Goal: Information Seeking & Learning: Learn about a topic

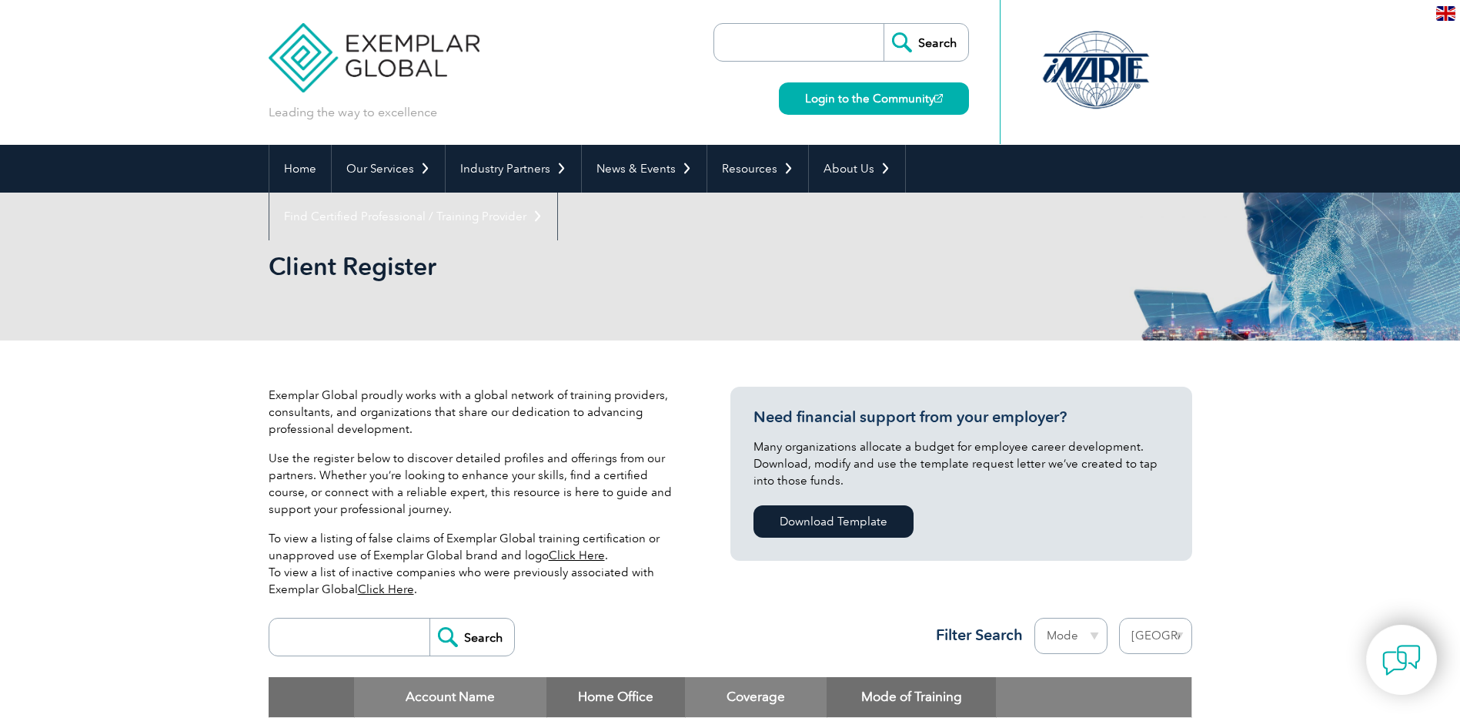
select select "[GEOGRAPHIC_DATA]"
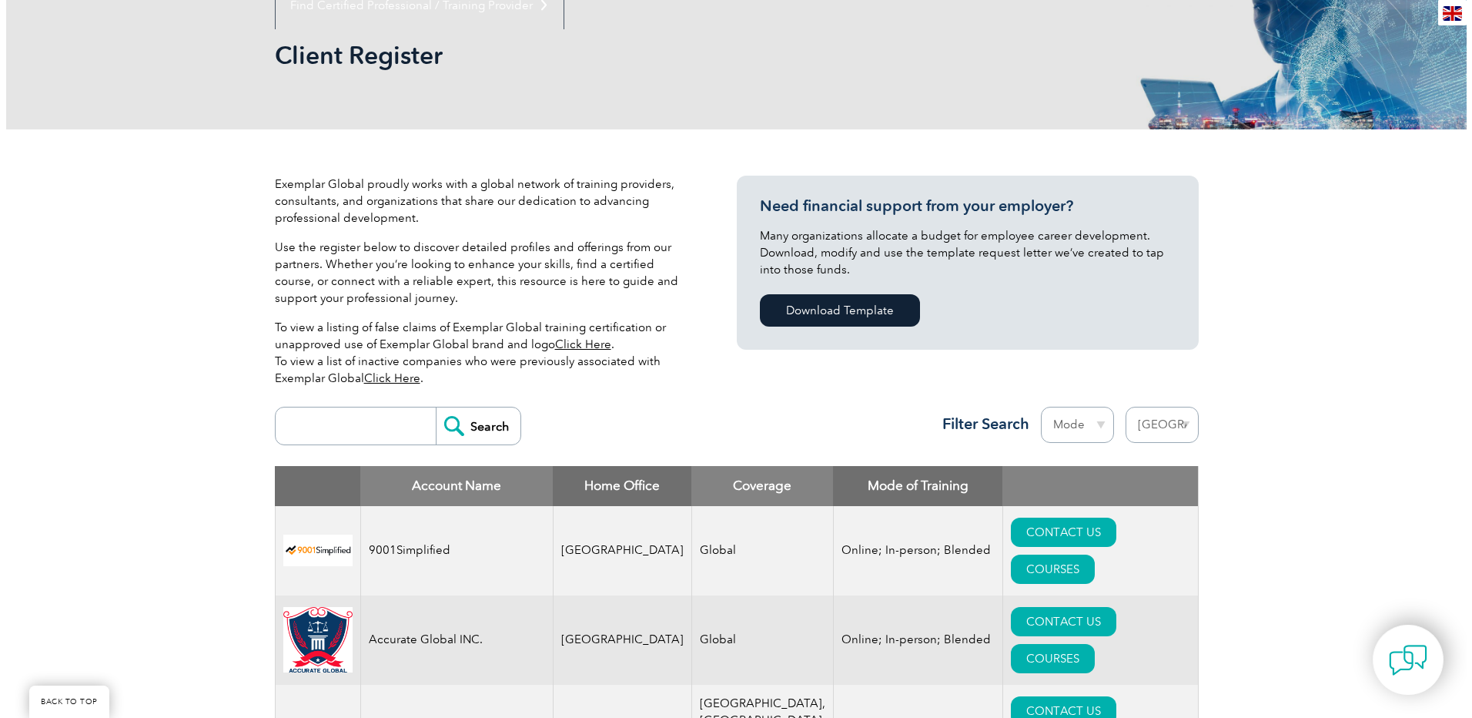
scroll to position [231, 0]
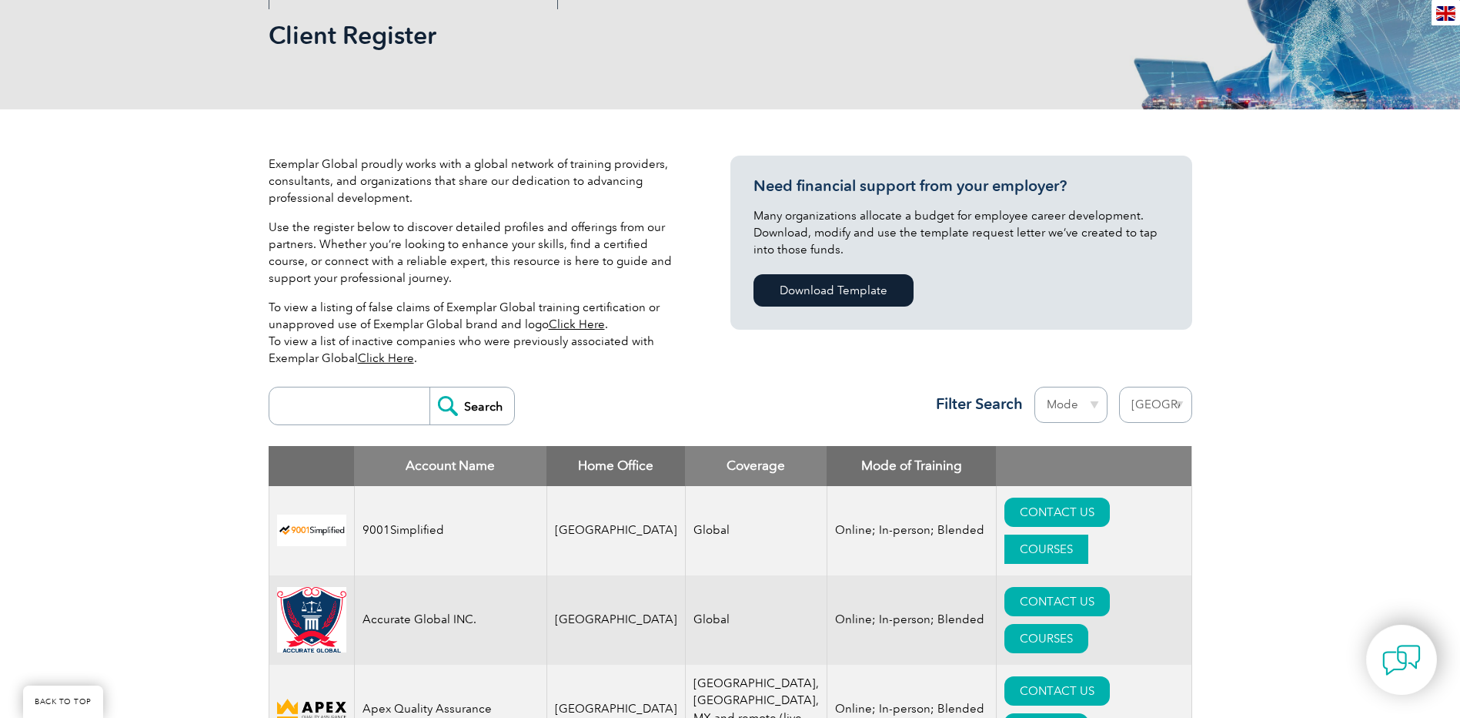
click at [1089, 534] on link "COURSES" at bounding box center [1047, 548] width 84 height 29
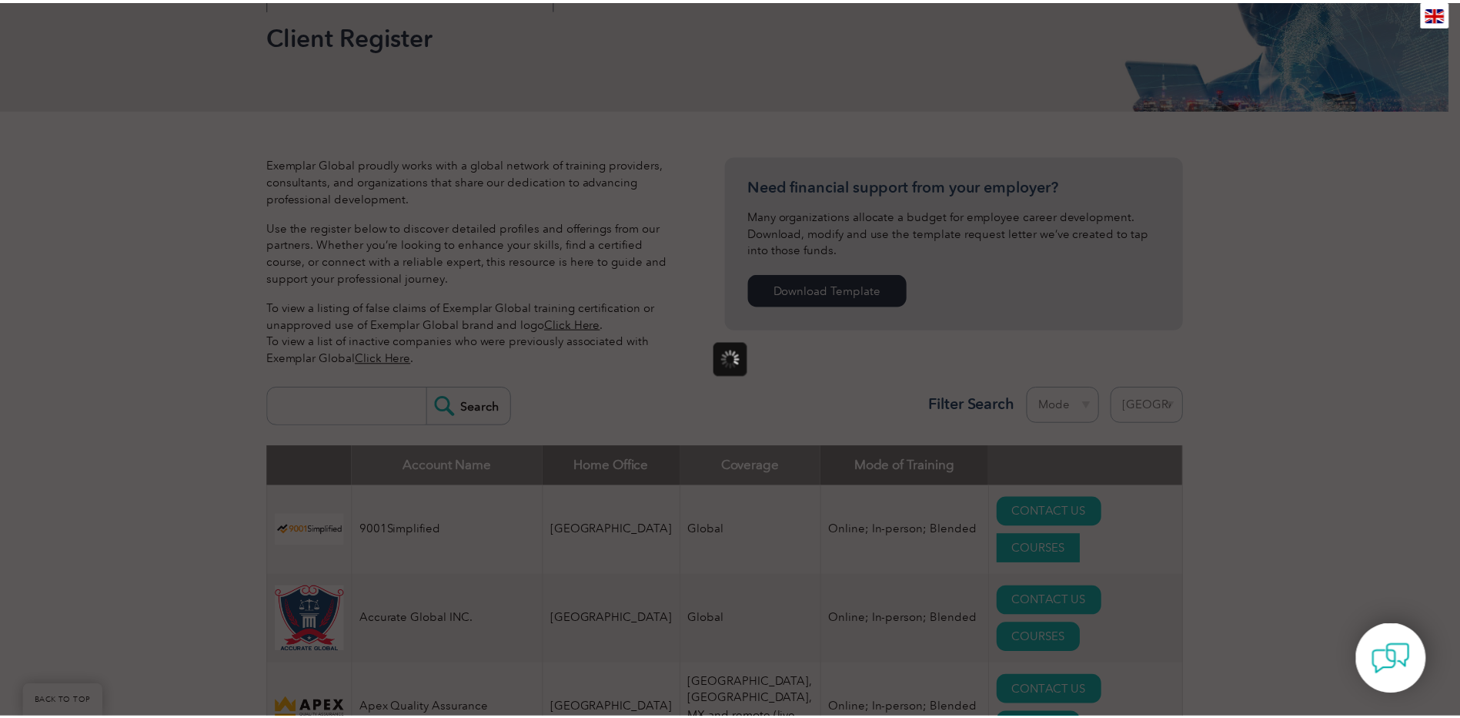
scroll to position [0, 0]
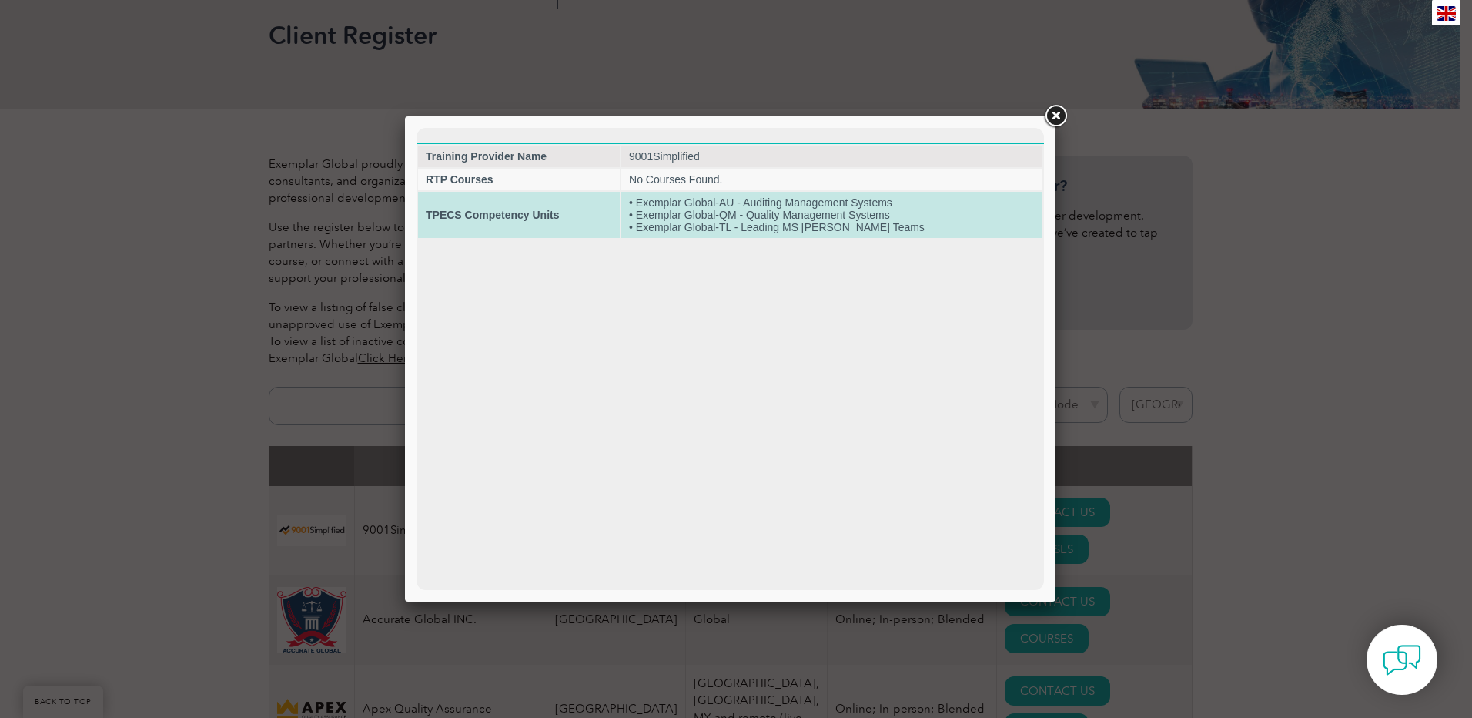
click at [701, 216] on td "• Exemplar Global-AU - Auditing Management Systems • Exemplar Global-QM - Quali…" at bounding box center [831, 215] width 421 height 46
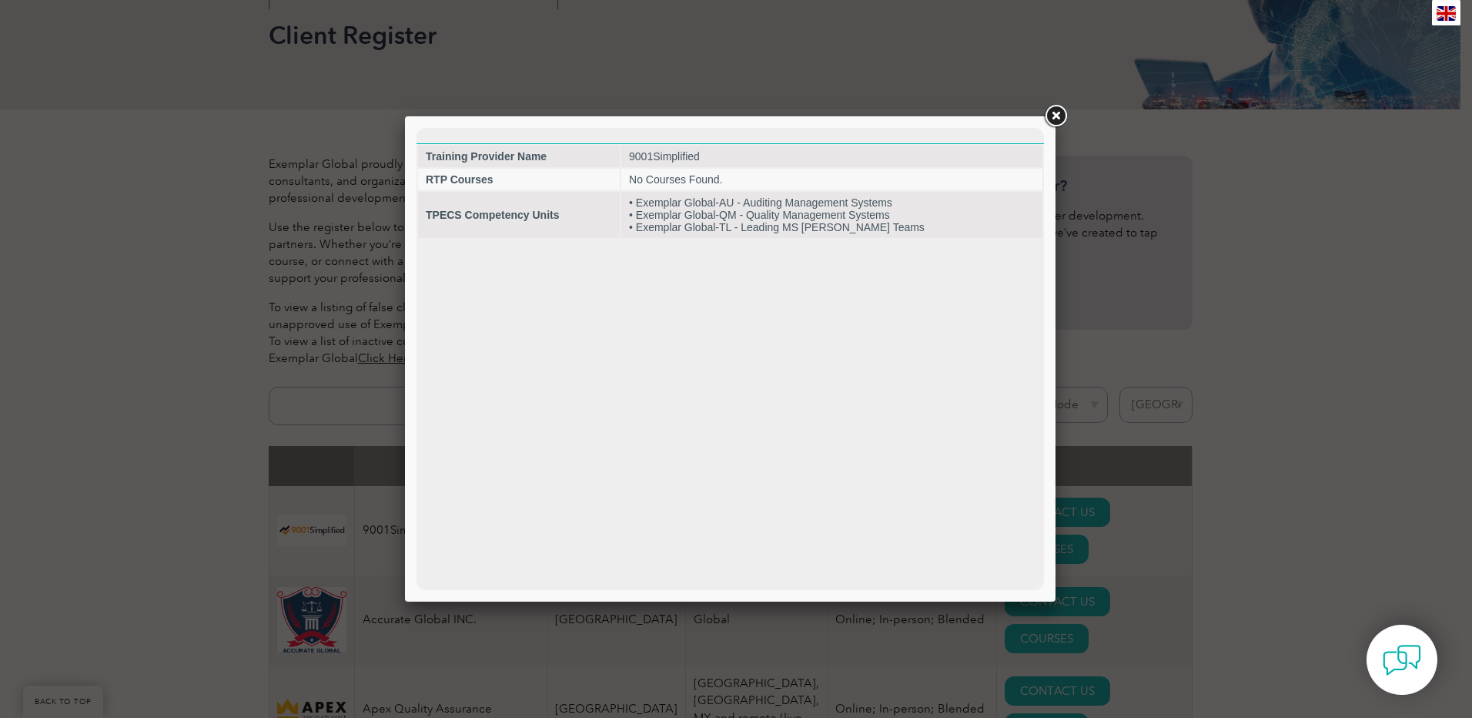
click at [1276, 360] on div at bounding box center [736, 359] width 1472 height 718
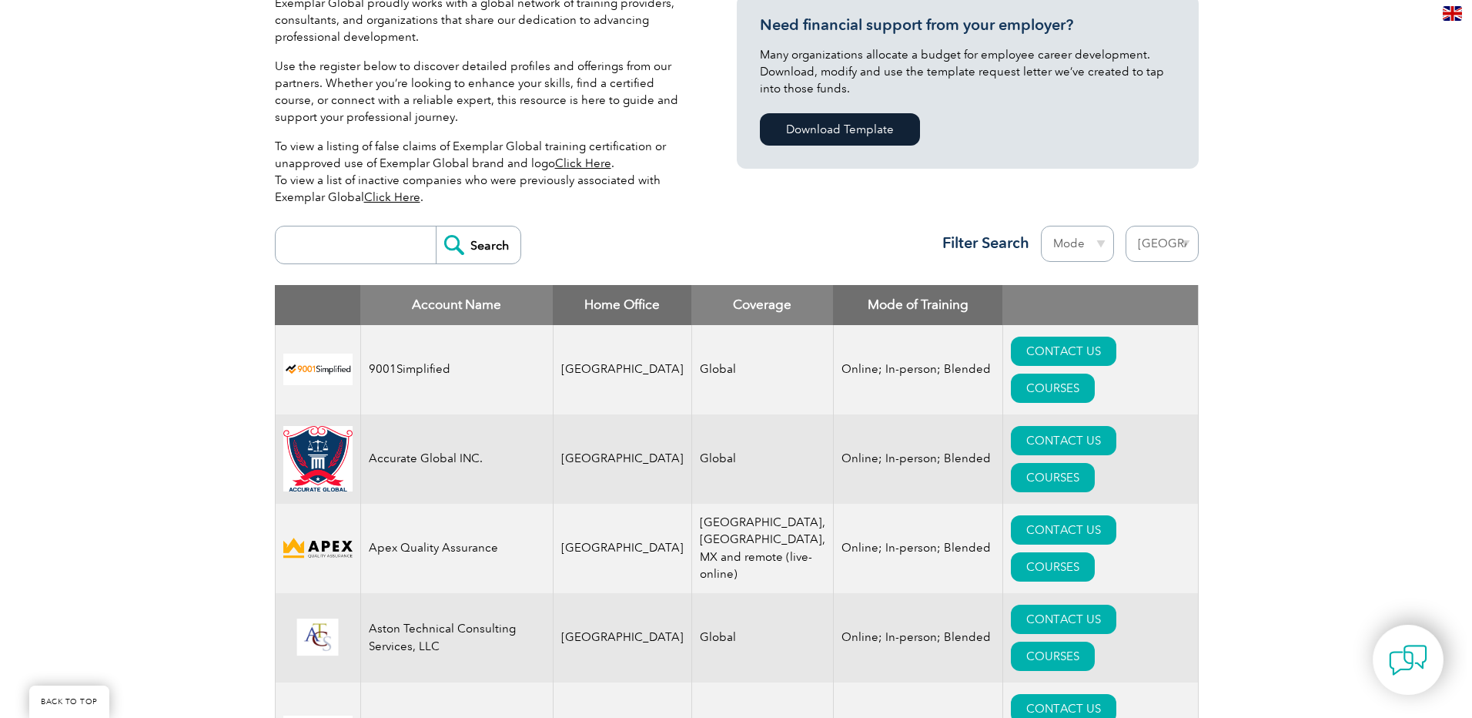
scroll to position [385, 0]
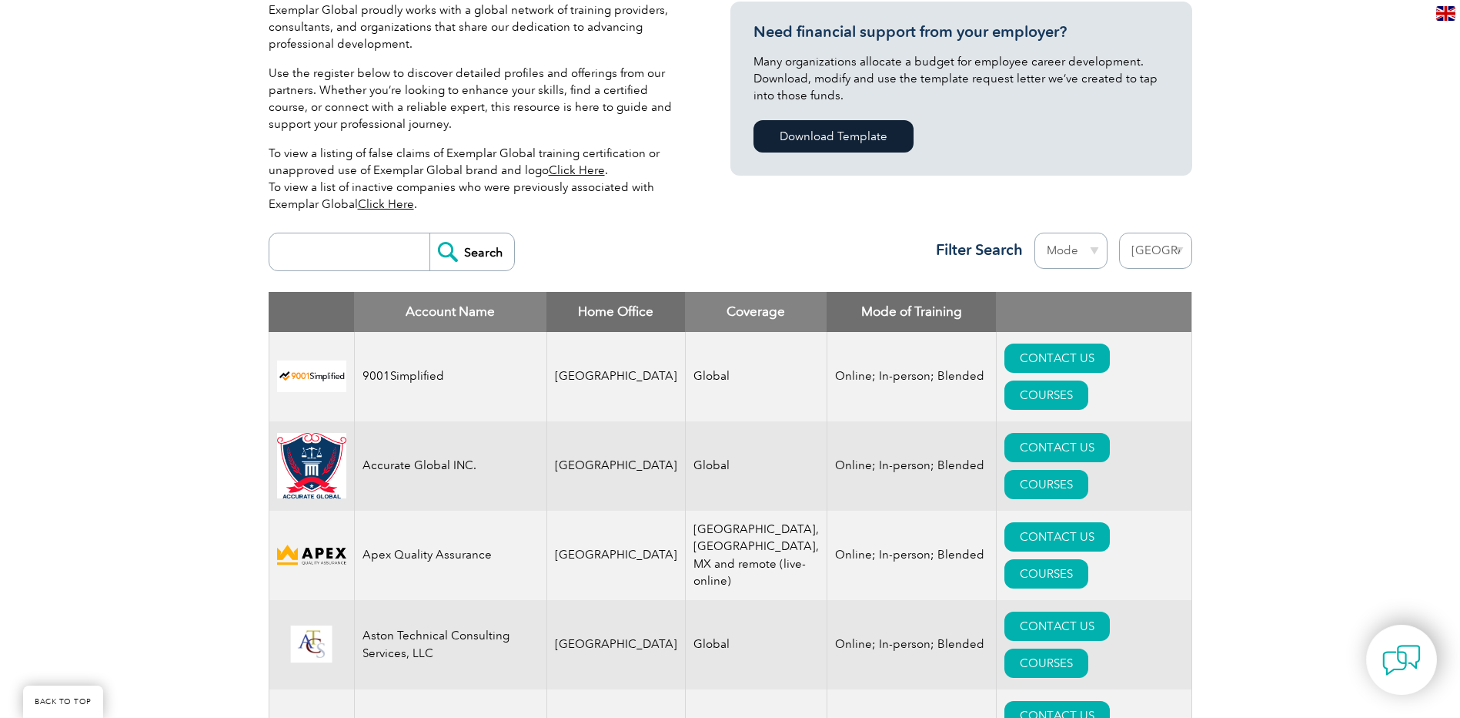
click at [832, 358] on td "Online; In-person; Blended" at bounding box center [911, 376] width 169 height 89
click at [1089, 380] on link "COURSES" at bounding box center [1047, 394] width 84 height 29
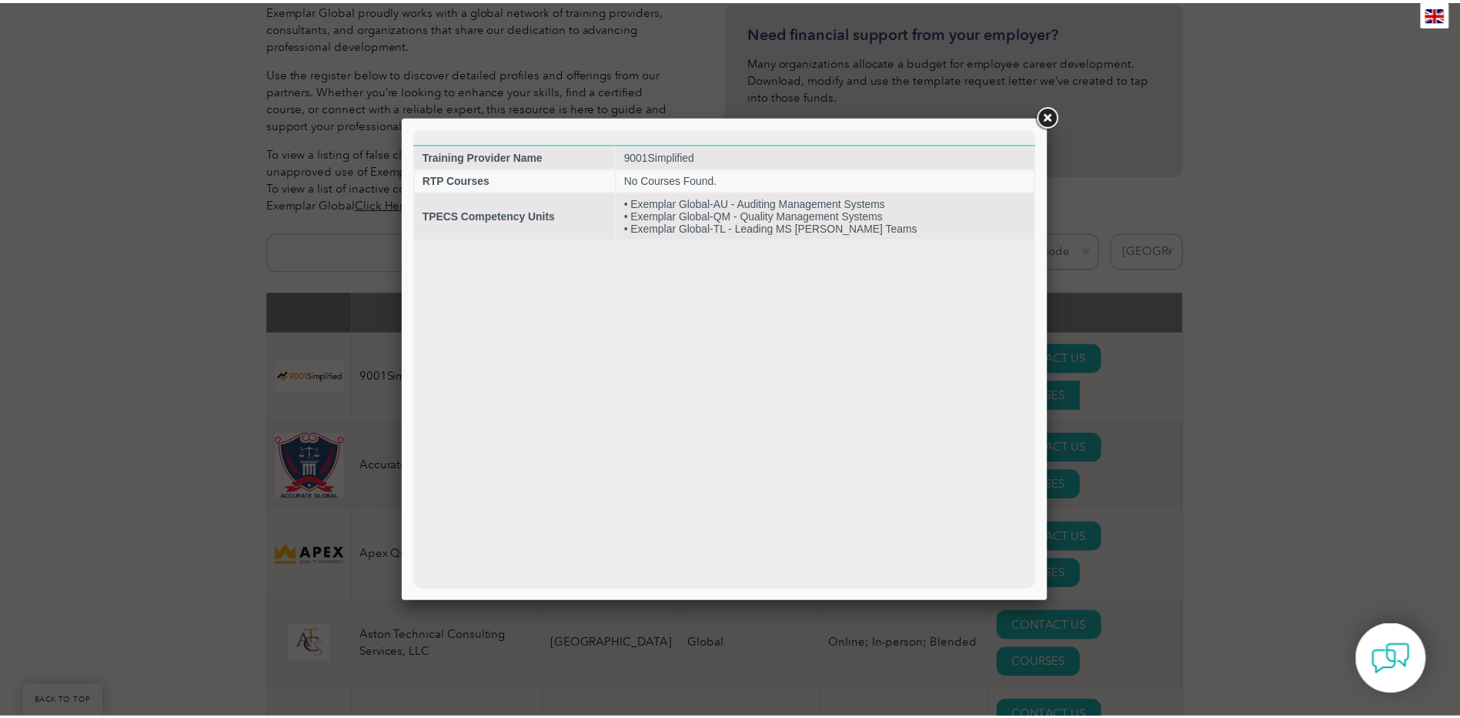
scroll to position [0, 0]
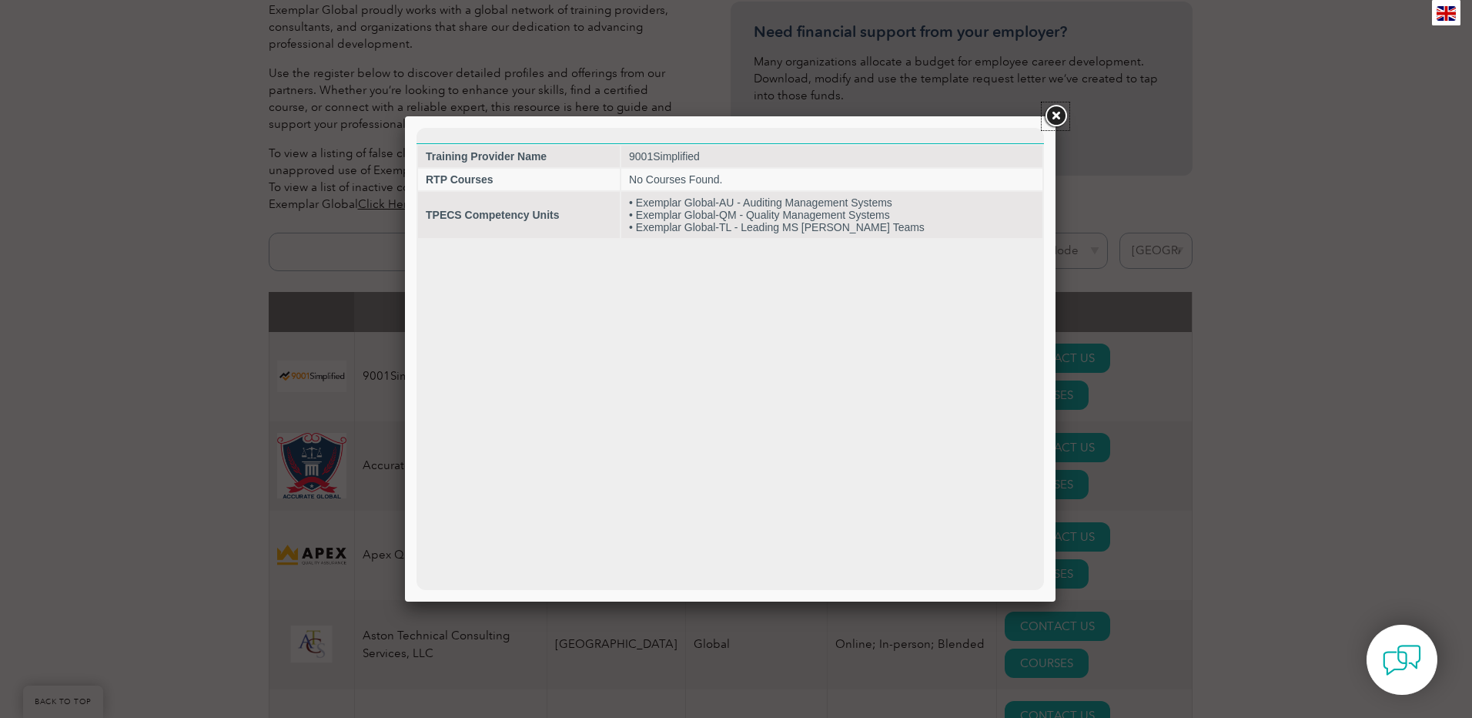
click at [1057, 107] on link at bounding box center [1056, 116] width 28 height 28
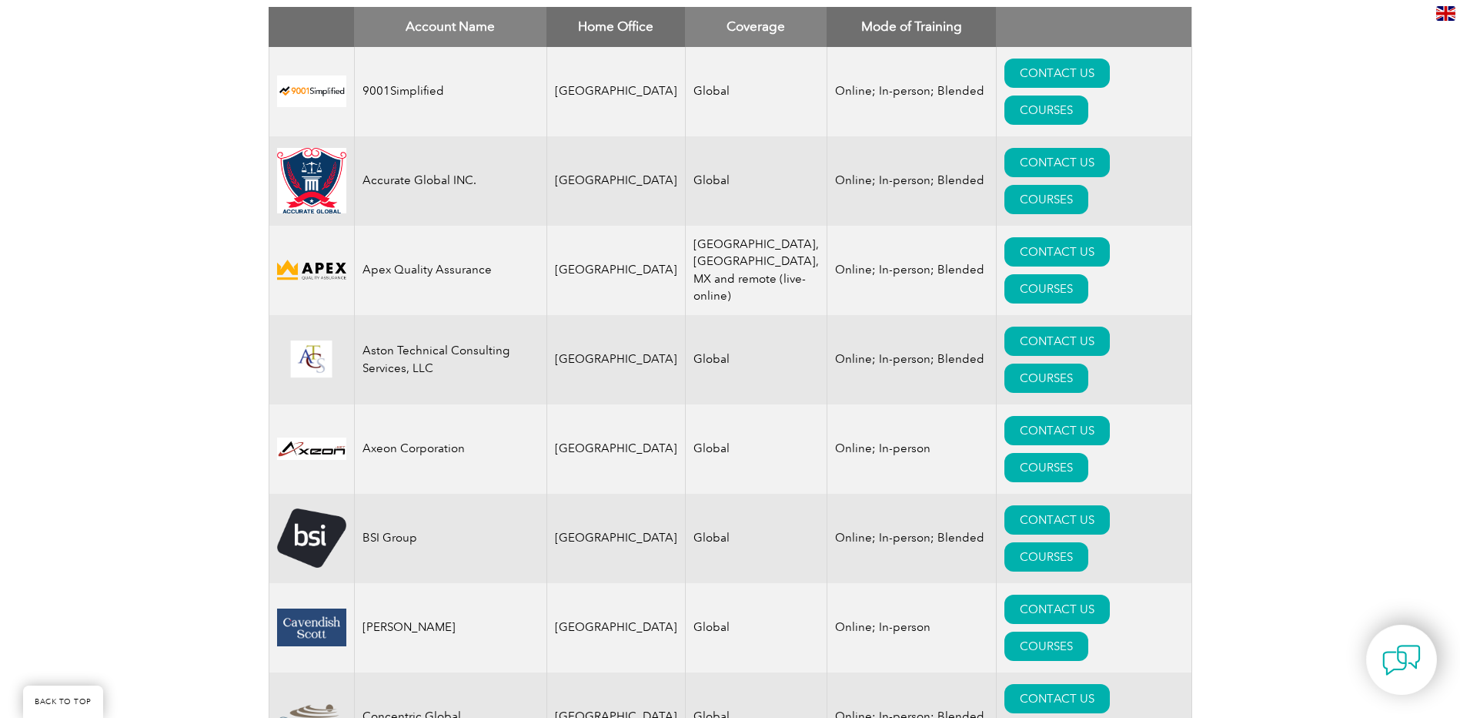
scroll to position [385, 0]
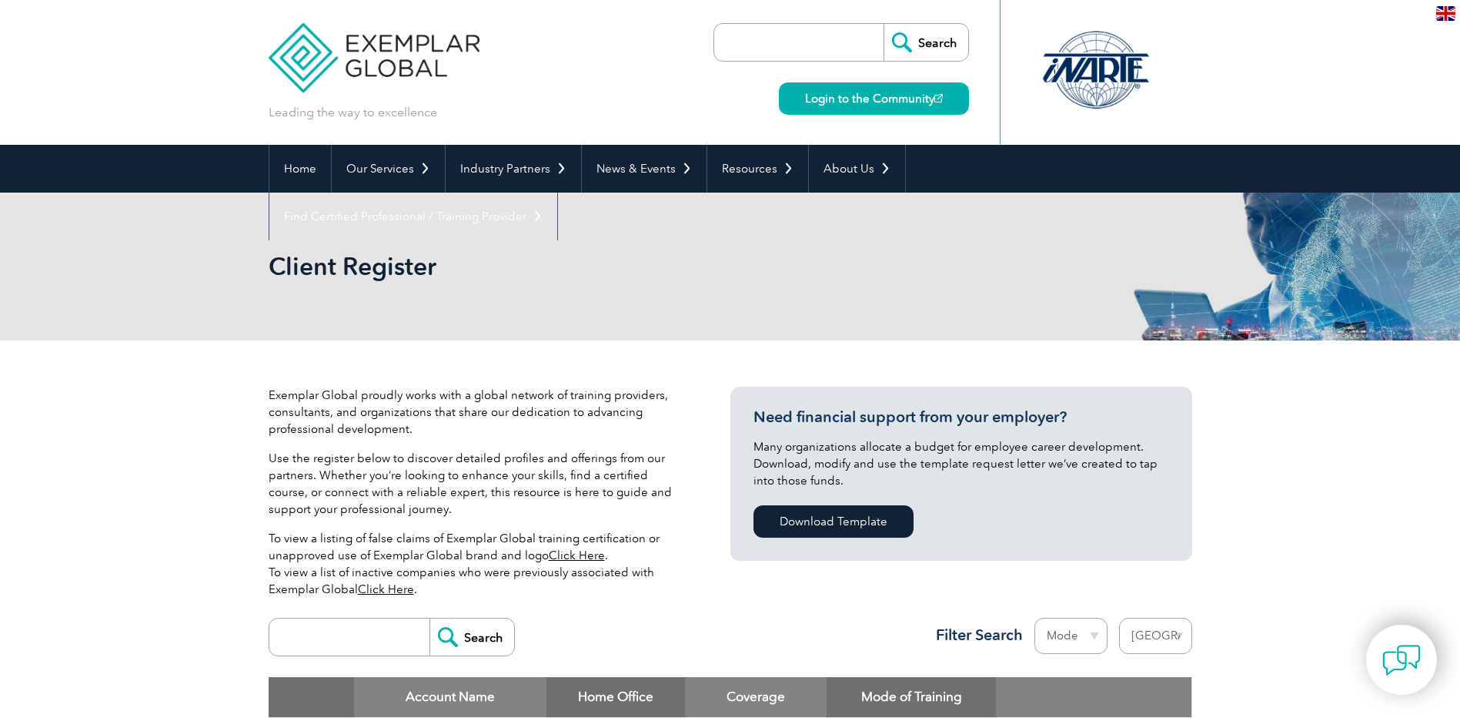
select select "[GEOGRAPHIC_DATA]"
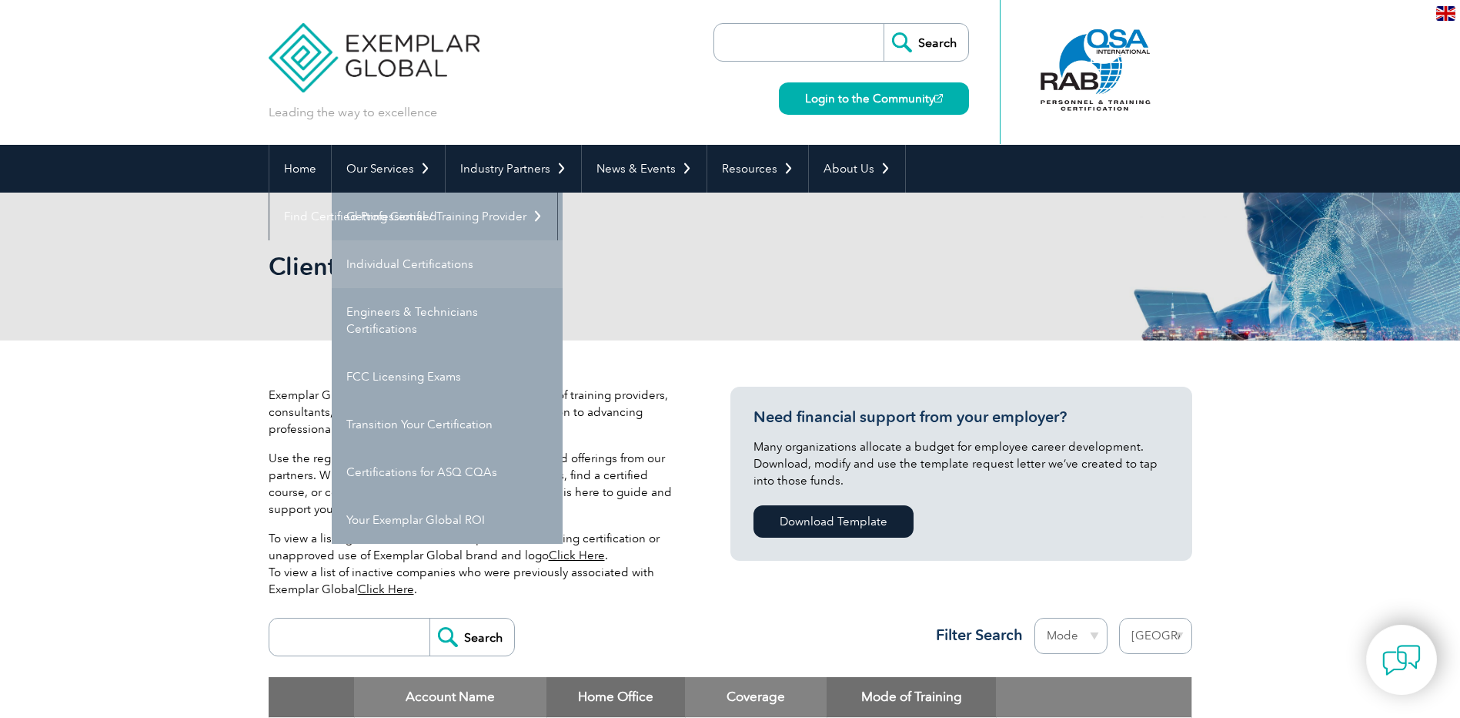
click at [400, 259] on link "Individual Certifications" at bounding box center [447, 264] width 231 height 48
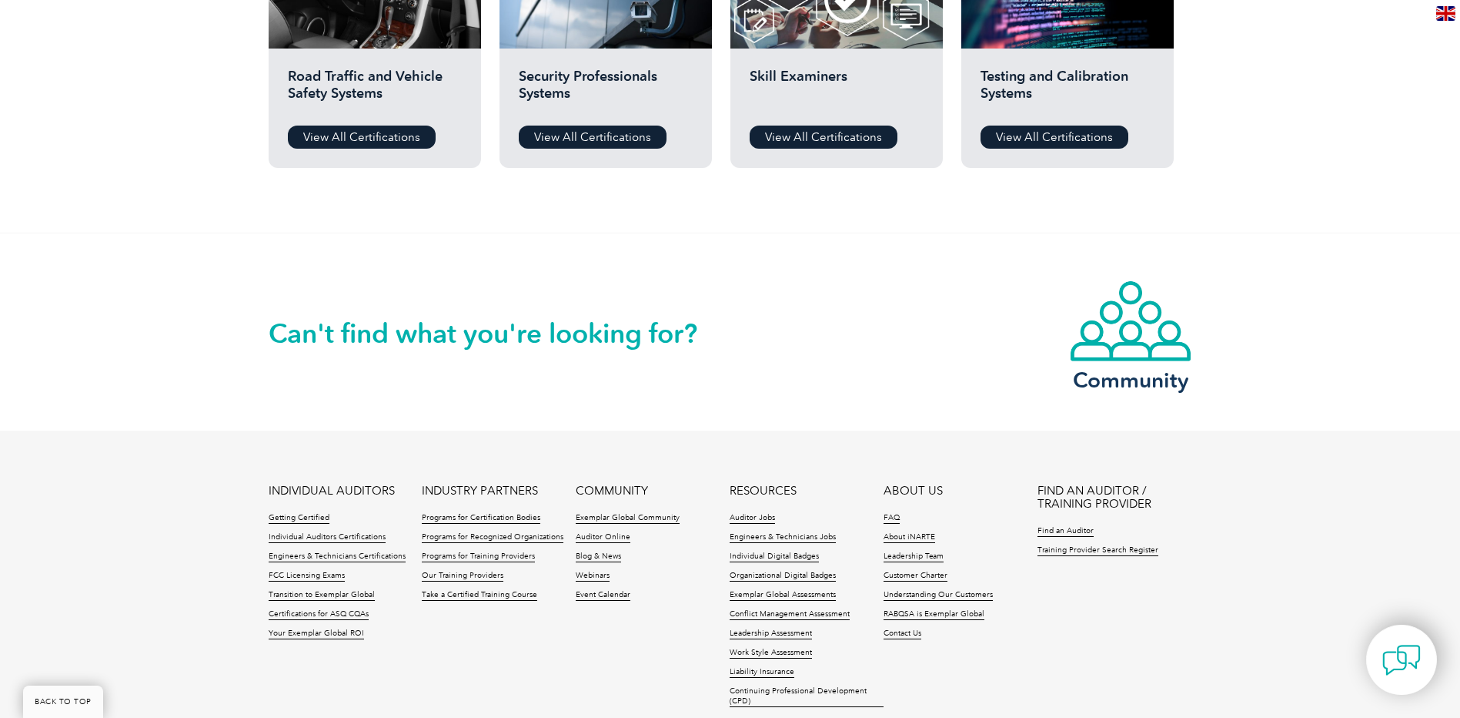
scroll to position [1463, 0]
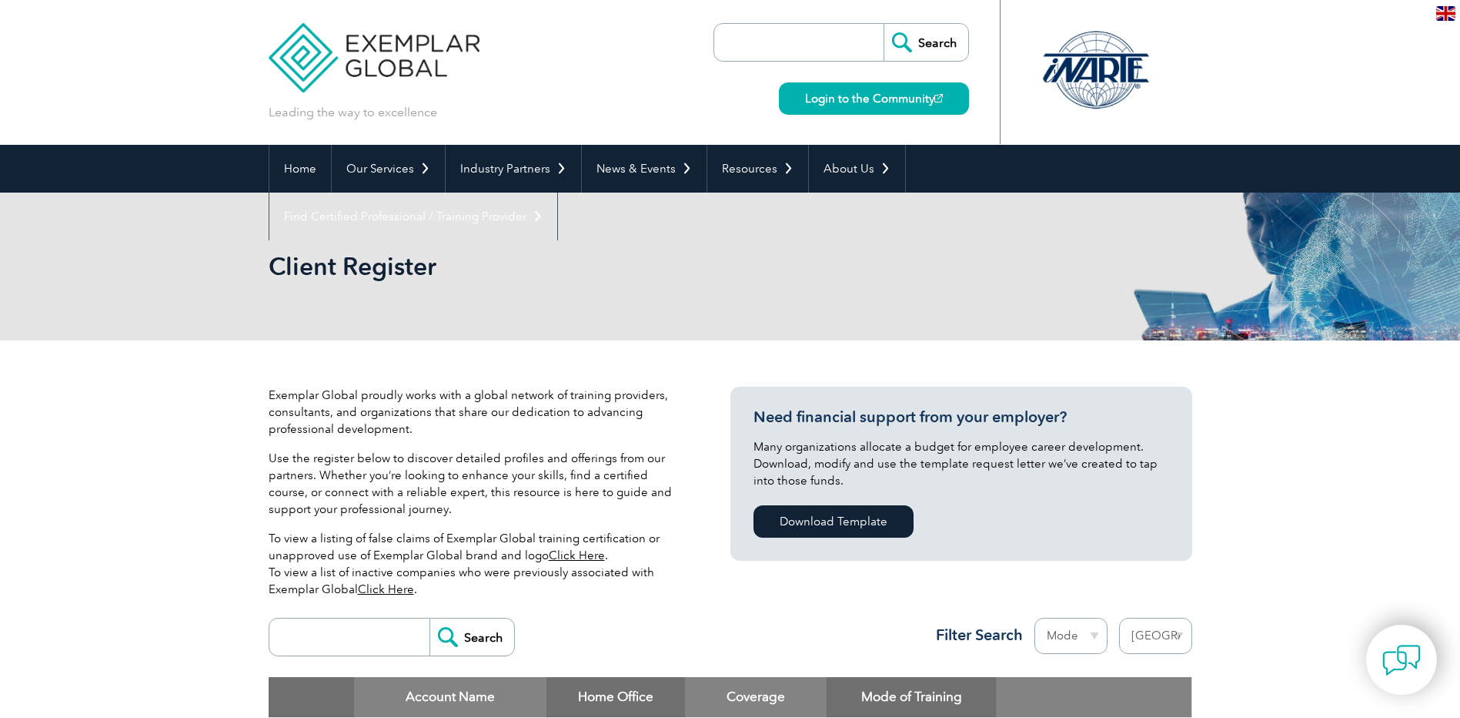
select select "[GEOGRAPHIC_DATA]"
